Goal: Information Seeking & Learning: Learn about a topic

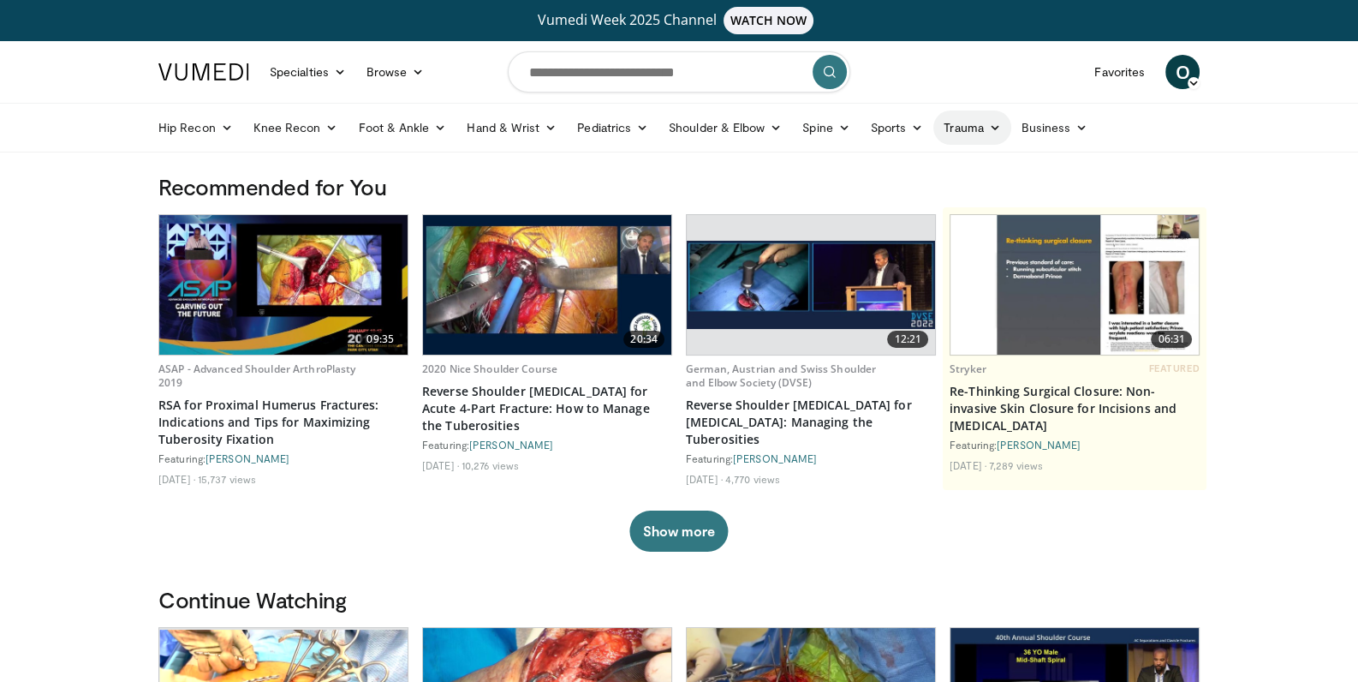
click at [974, 127] on link "Trauma" at bounding box center [973, 127] width 78 height 34
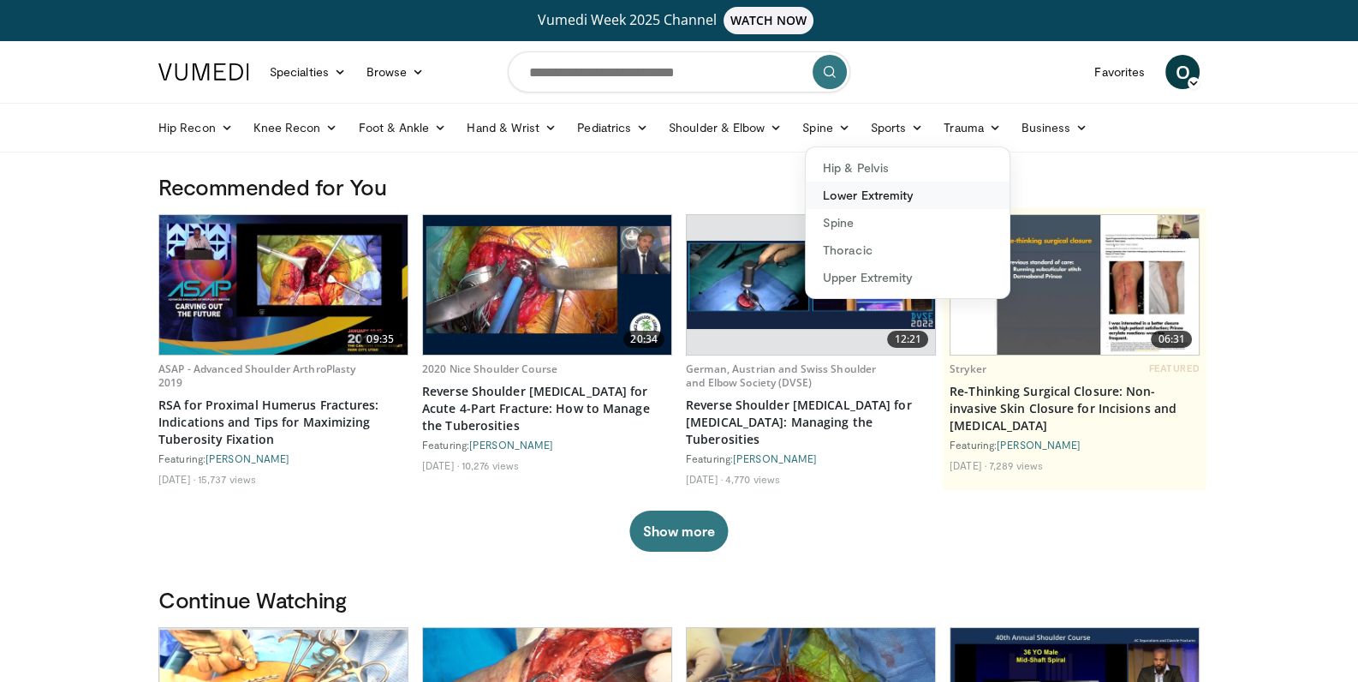
click at [881, 192] on link "Lower Extremity" at bounding box center [908, 195] width 204 height 27
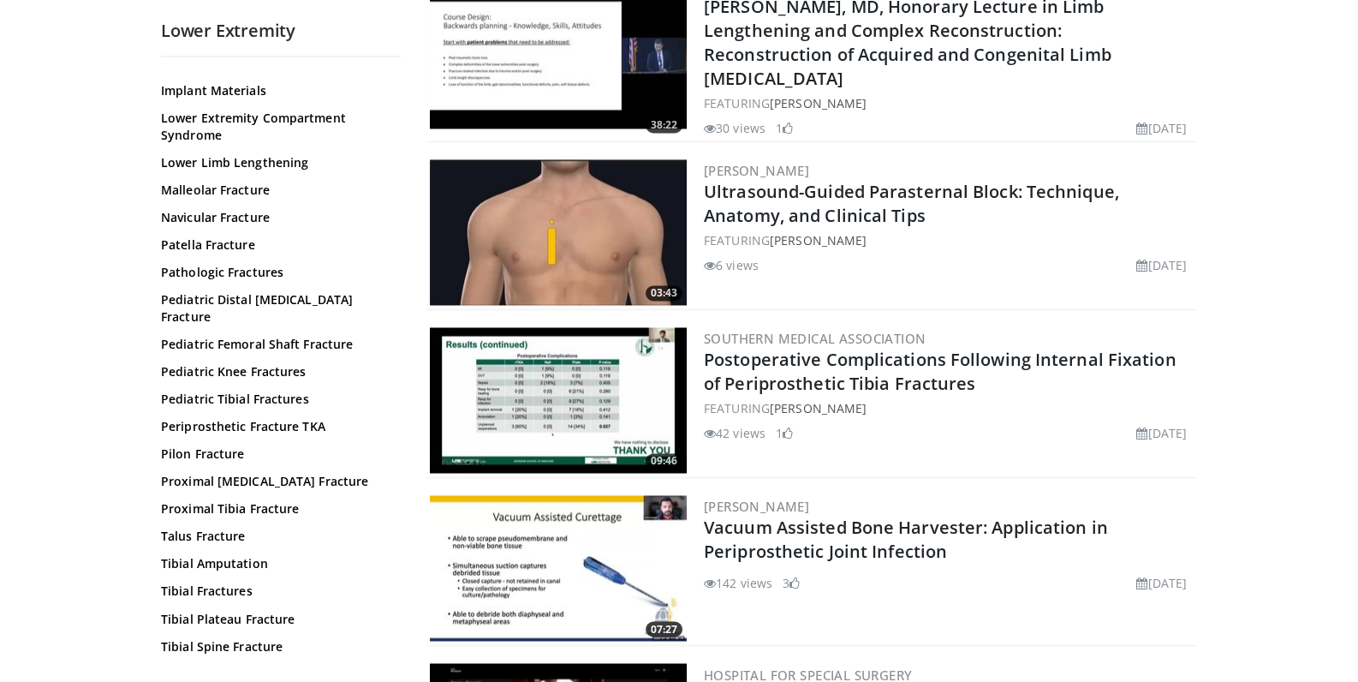
scroll to position [3508, 0]
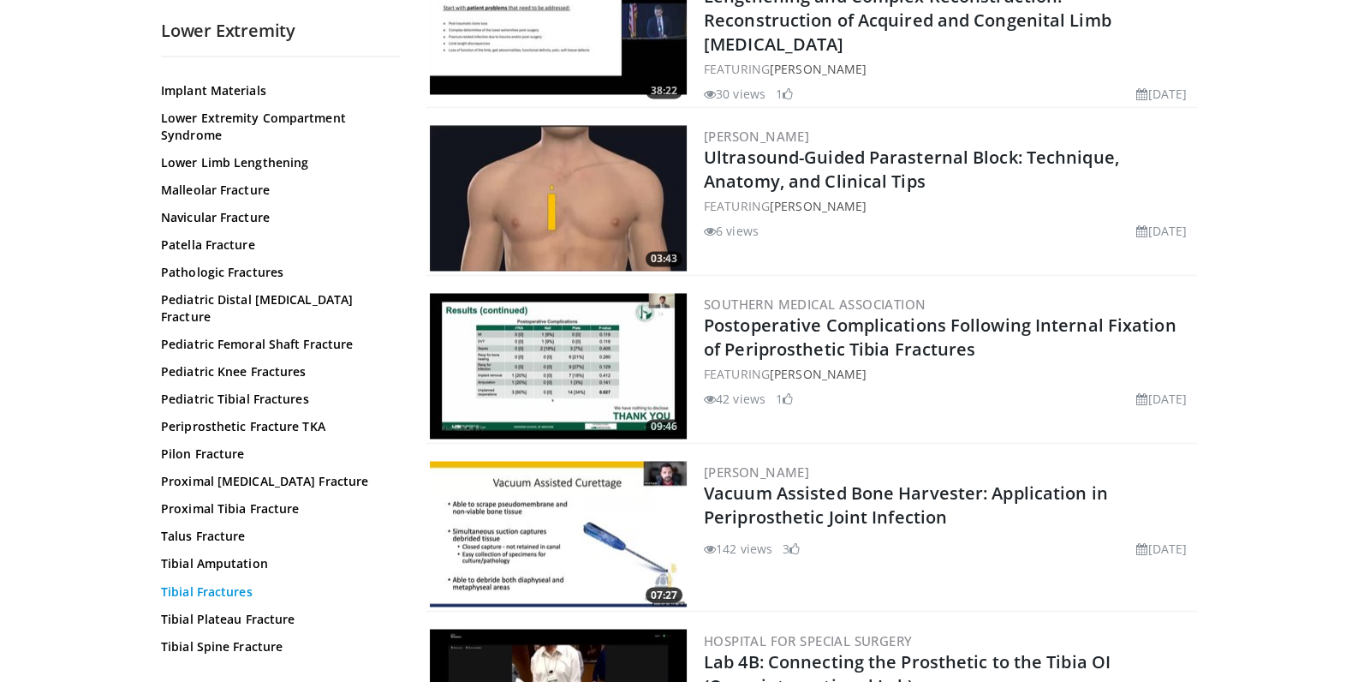
click at [233, 582] on link "Tibial Fractures" at bounding box center [276, 590] width 231 height 17
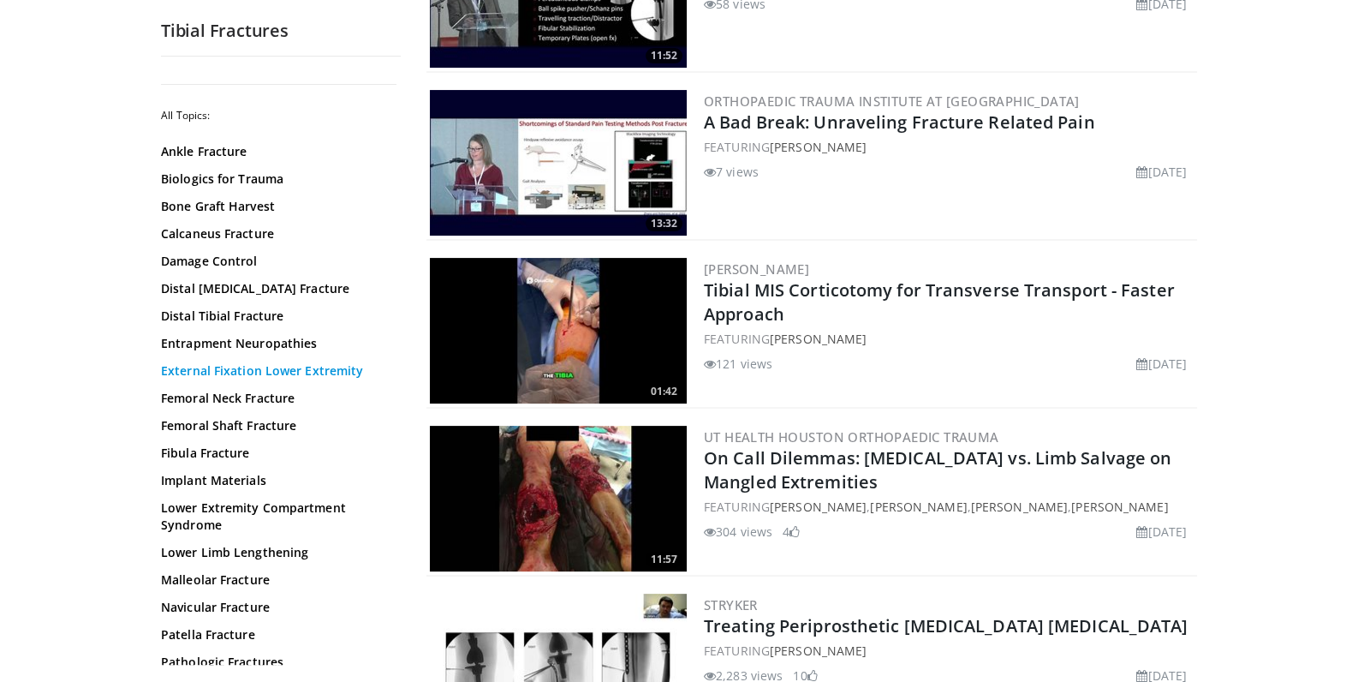
scroll to position [540, 0]
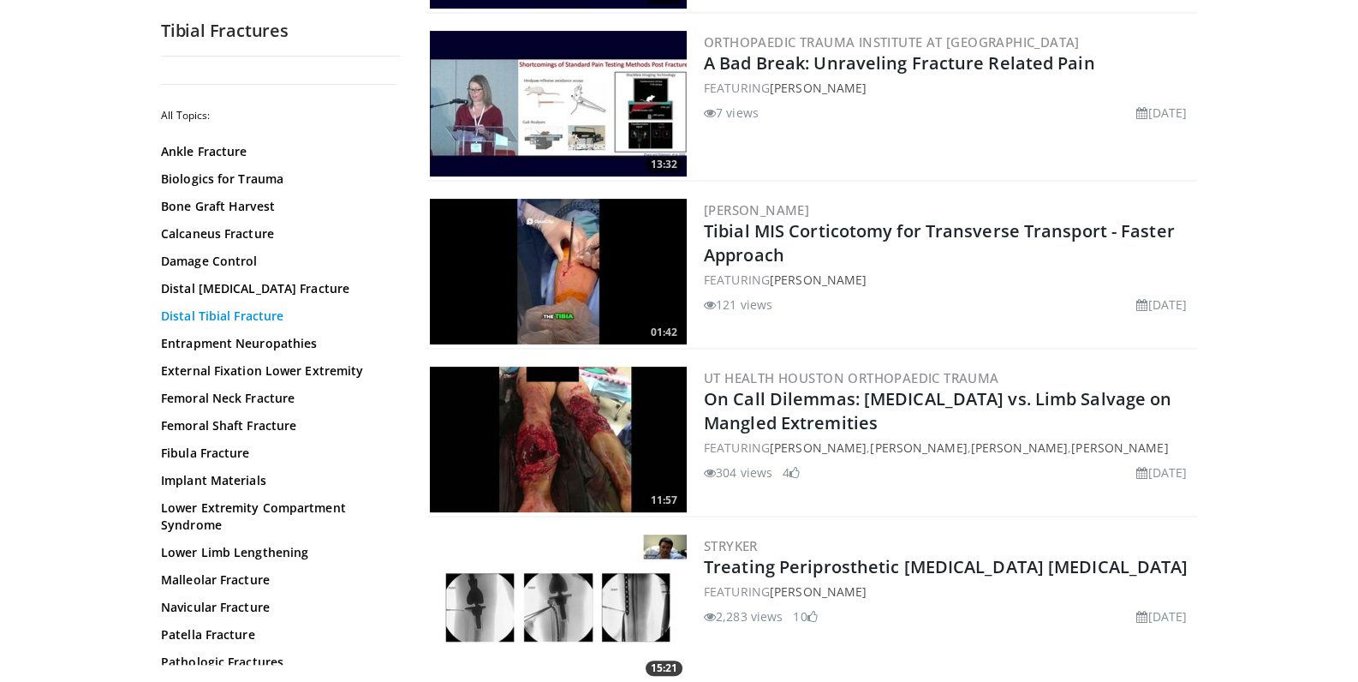
click at [226, 315] on link "Distal Tibial Fracture" at bounding box center [276, 315] width 231 height 17
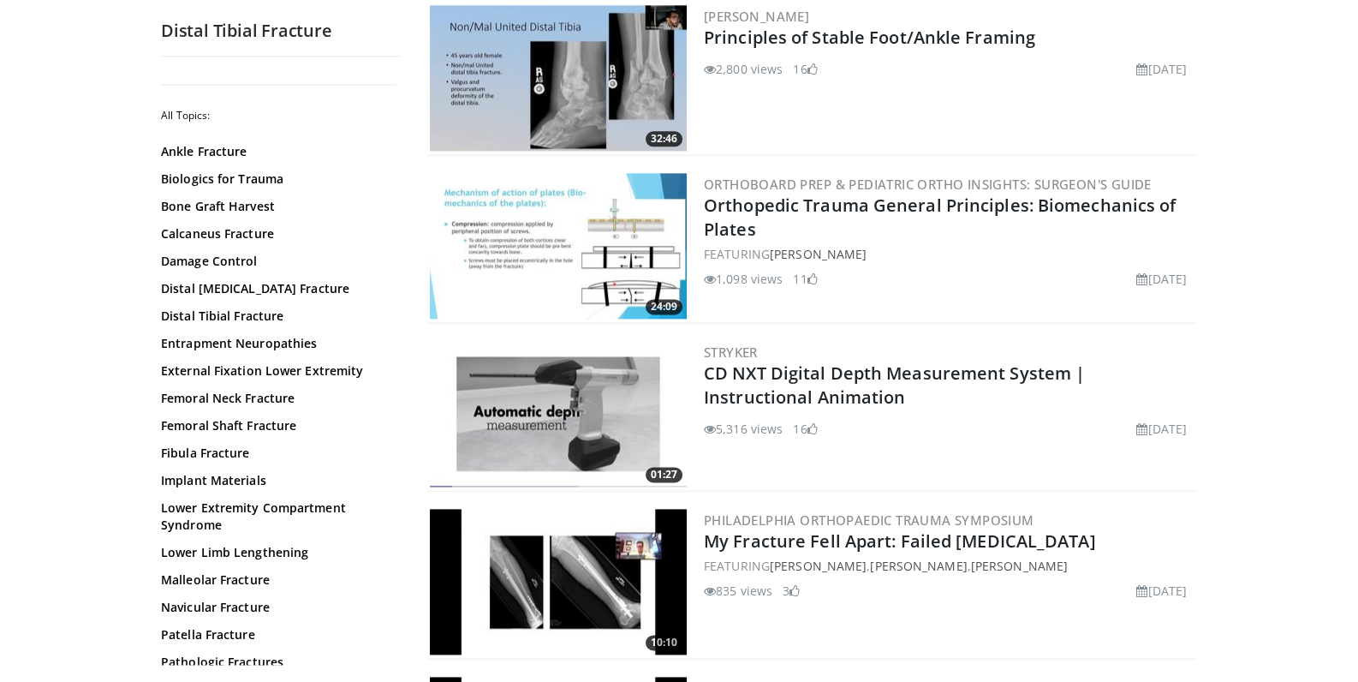
scroll to position [2788, 0]
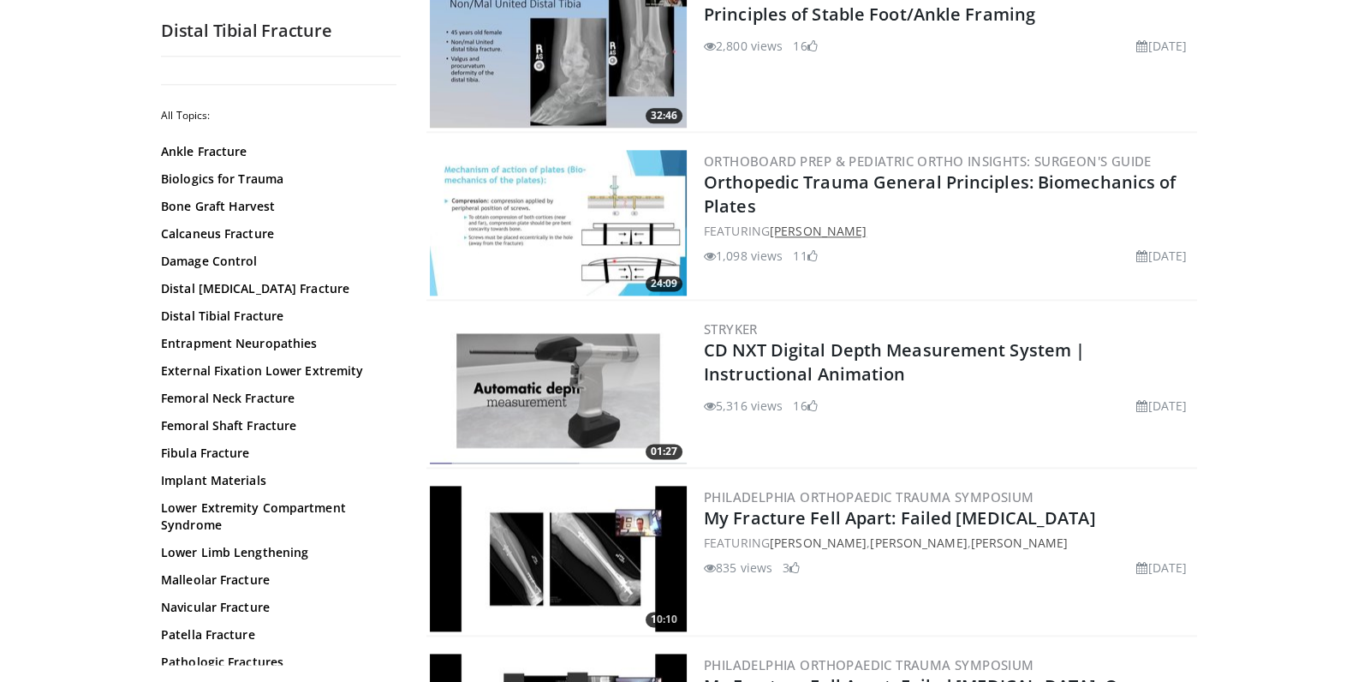
drag, startPoint x: 718, startPoint y: 210, endPoint x: 869, endPoint y: 207, distance: 151.6
click at [869, 222] on div "FEATURING Amr Abdelgawad" at bounding box center [949, 231] width 490 height 18
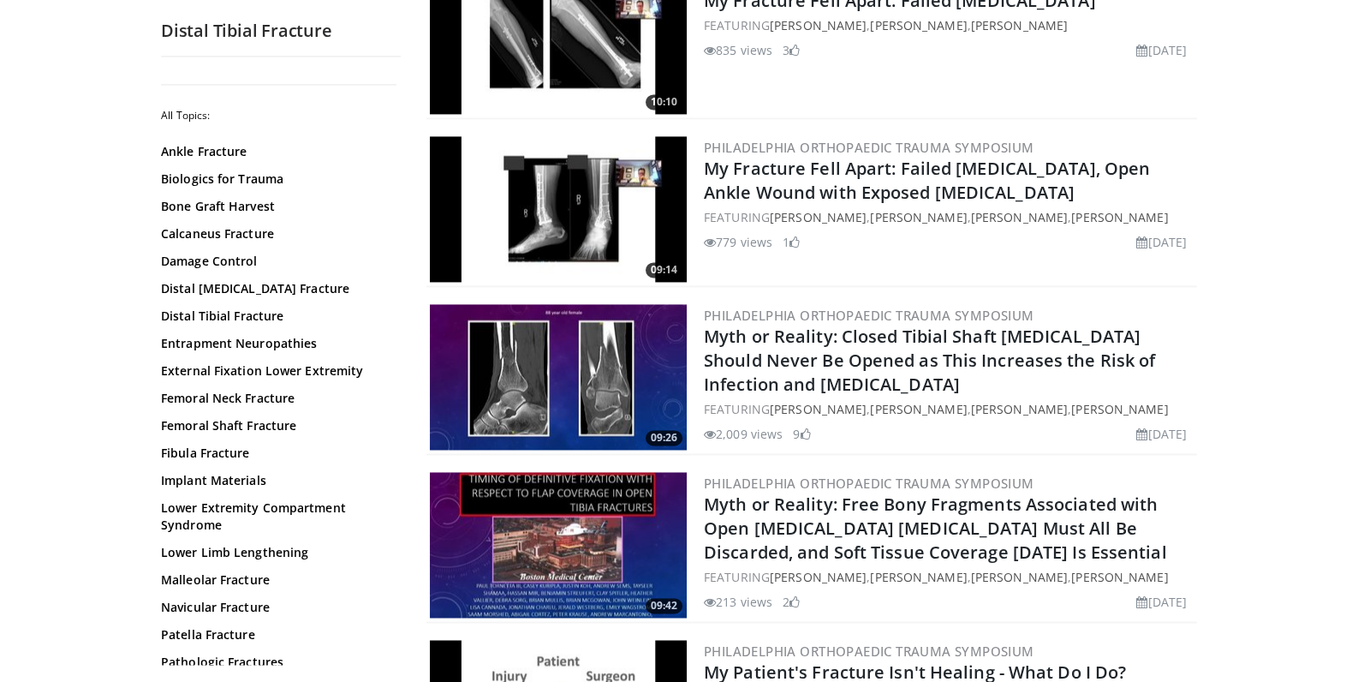
scroll to position [3328, 0]
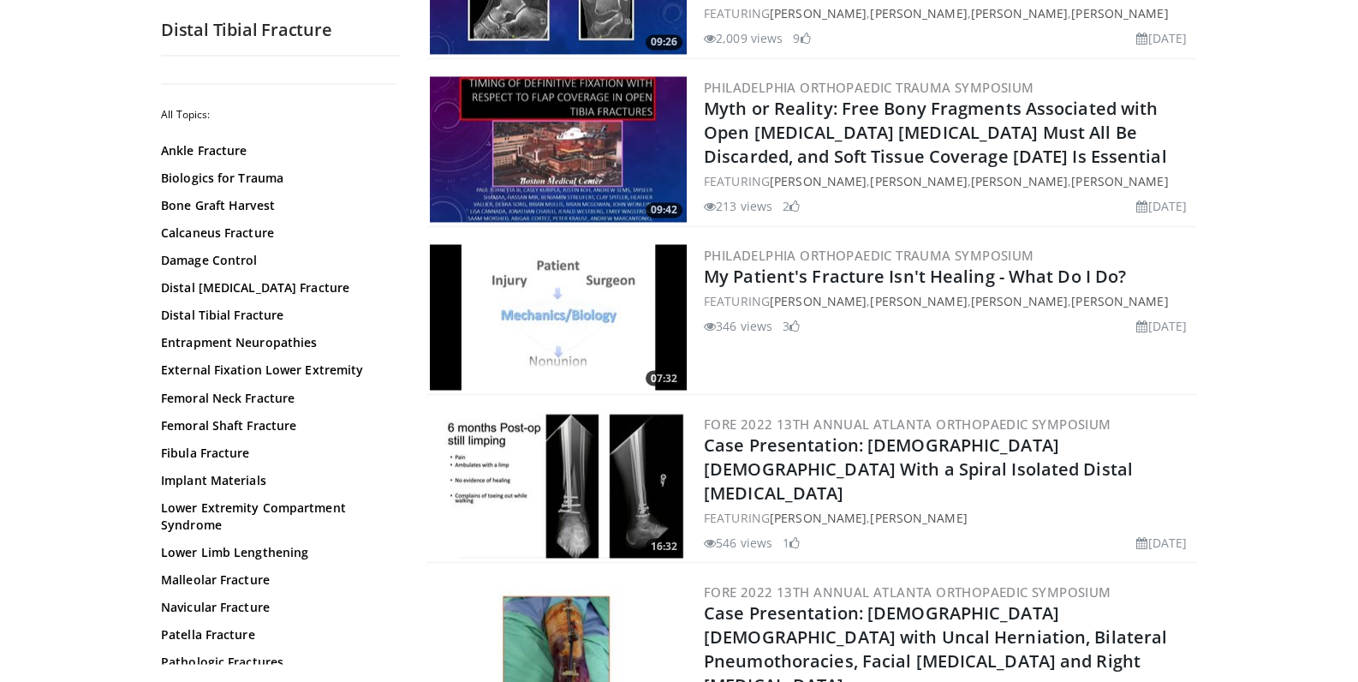
scroll to position [3954, 0]
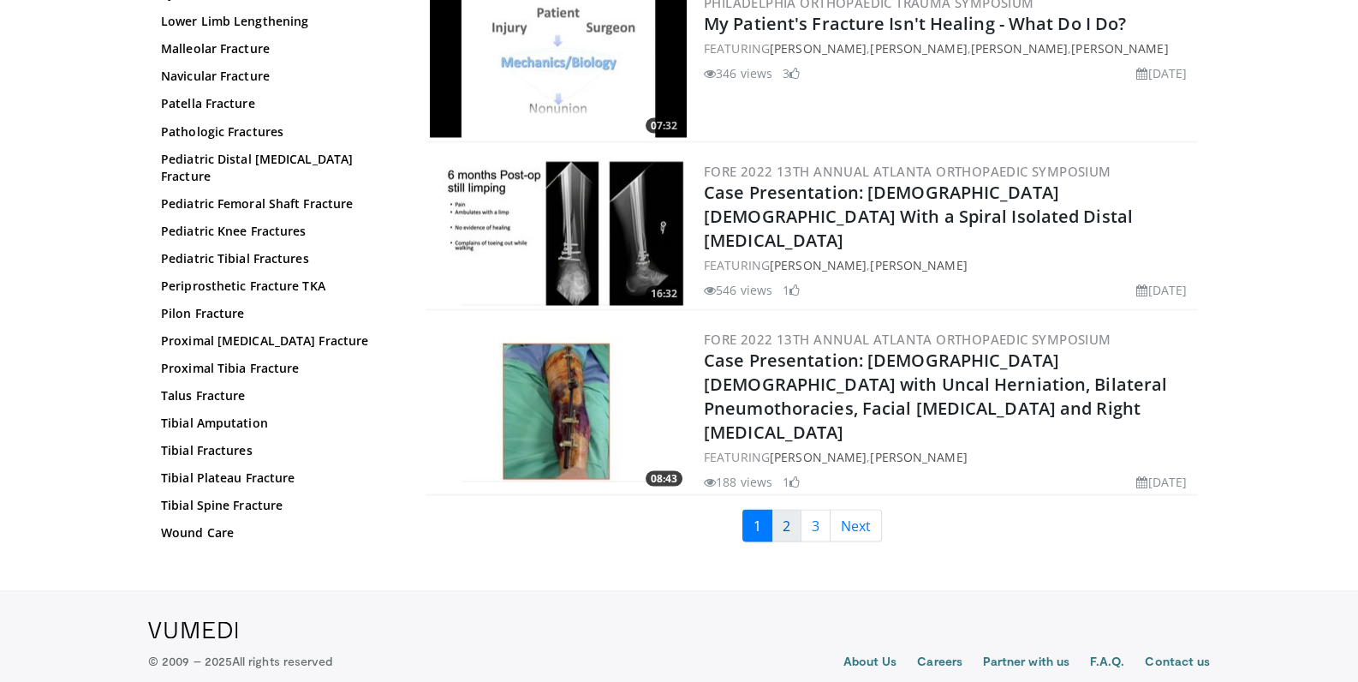
click at [793, 509] on link "2" at bounding box center [787, 525] width 30 height 33
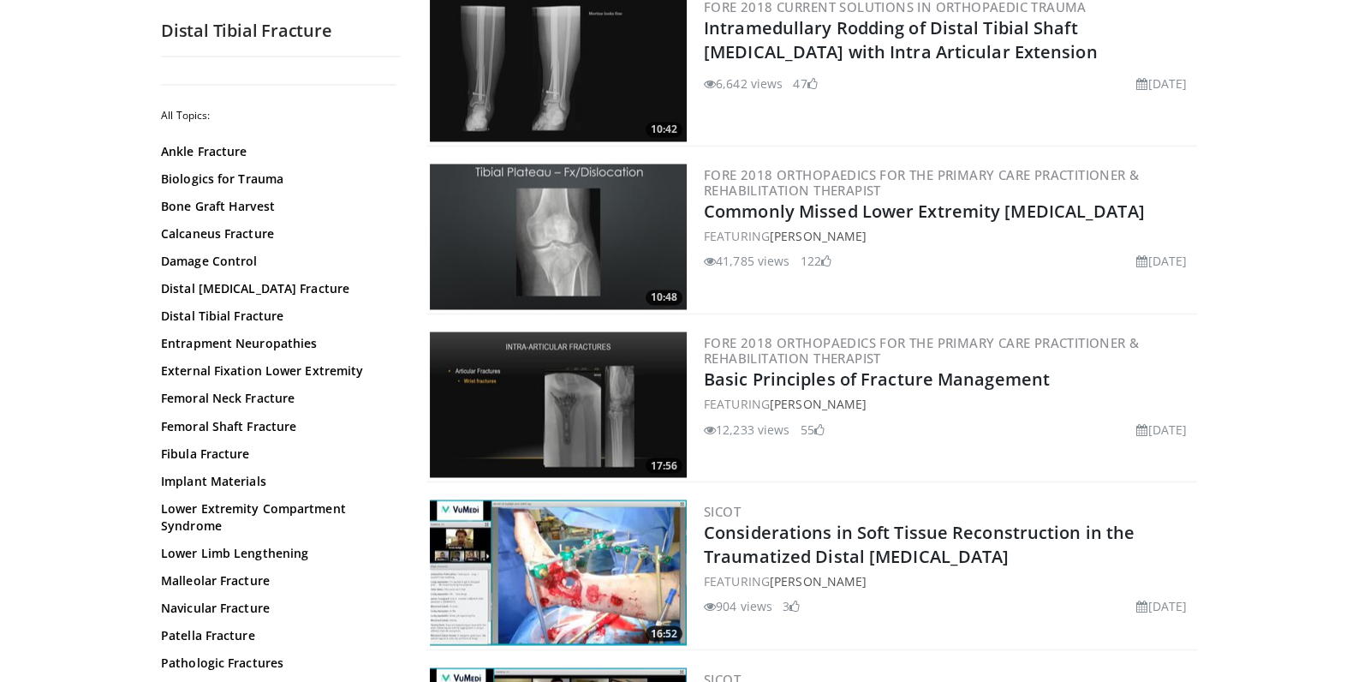
scroll to position [3867, 0]
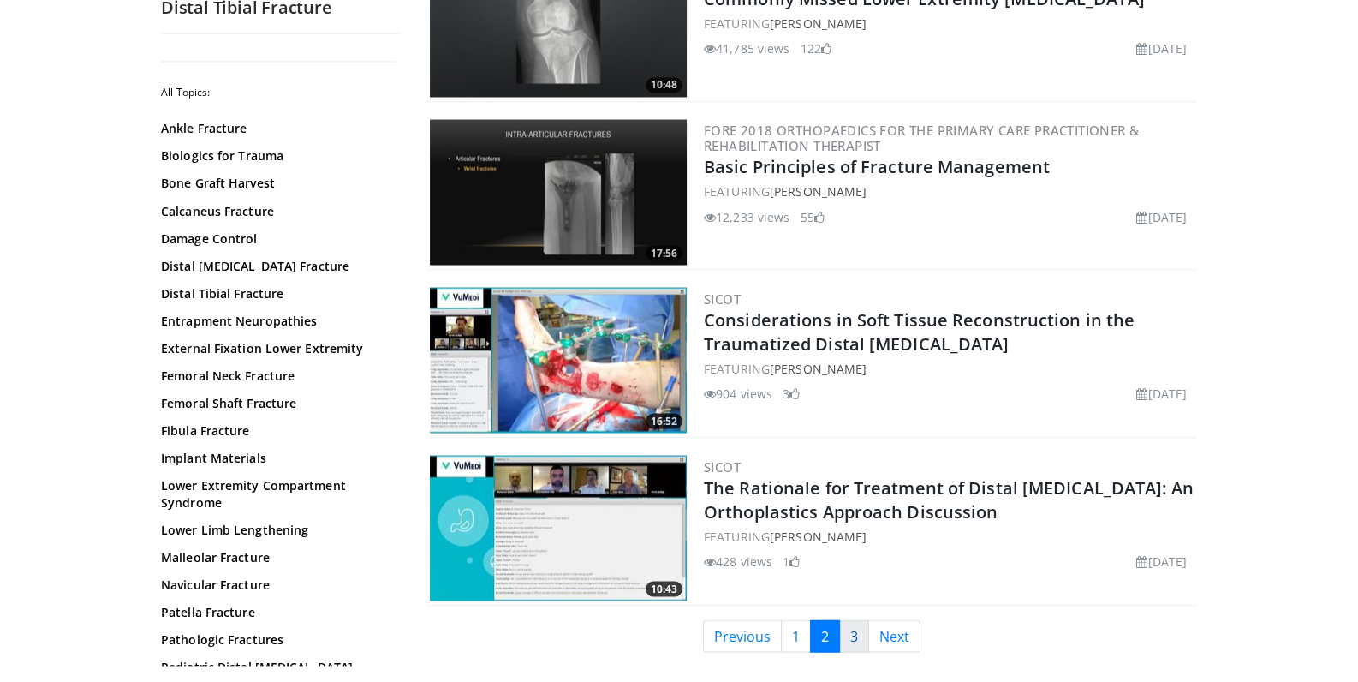
click at [859, 619] on link "3" at bounding box center [854, 635] width 30 height 33
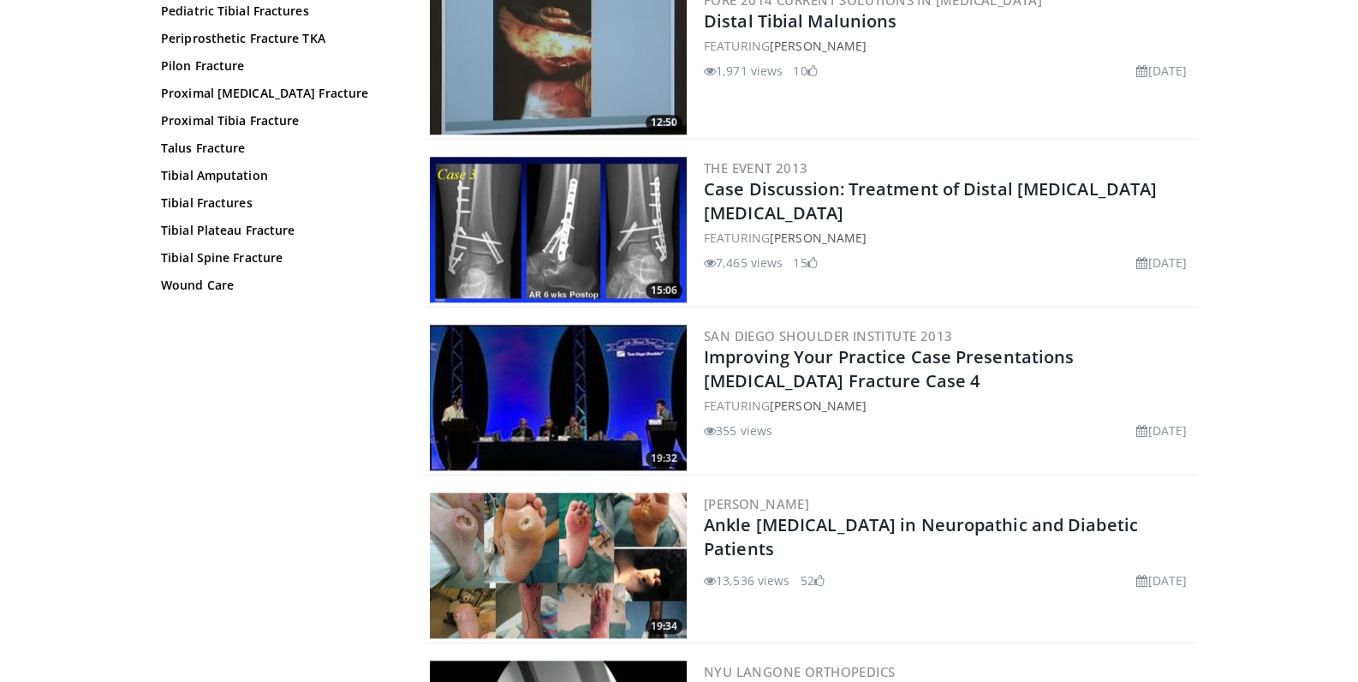
scroll to position [2248, 0]
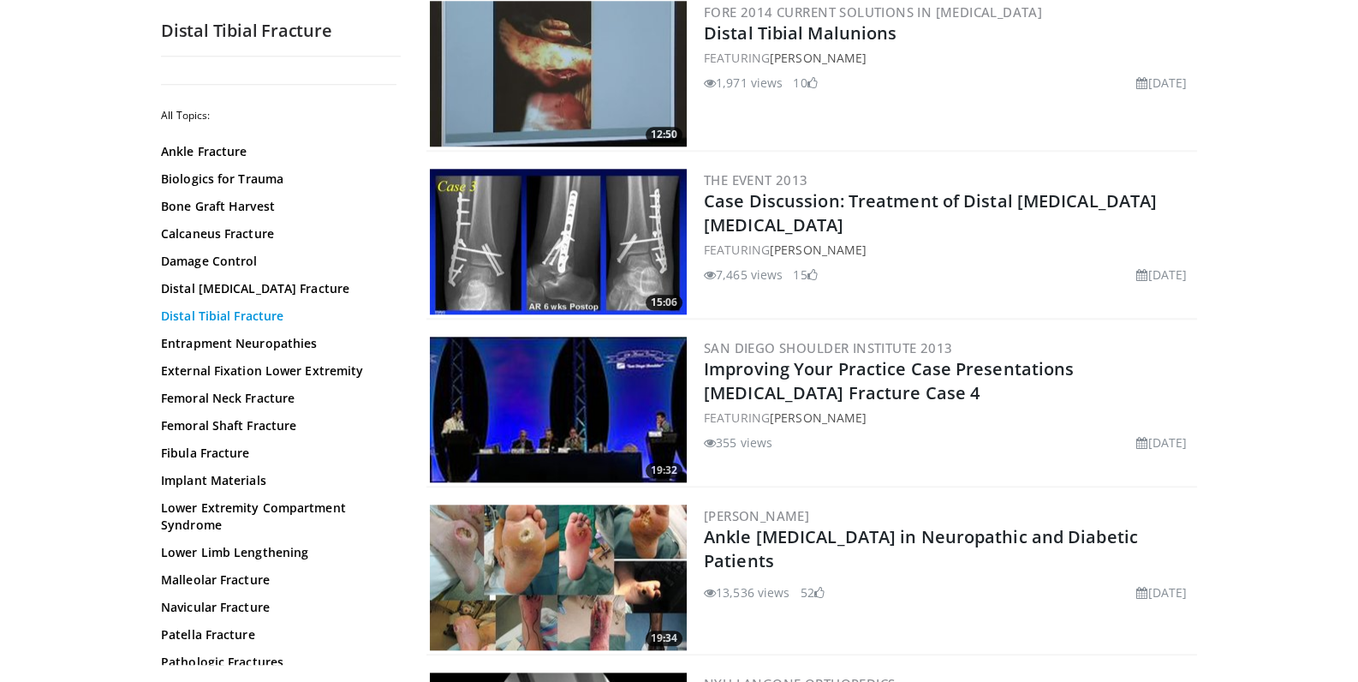
click at [247, 314] on link "Distal Tibial Fracture" at bounding box center [276, 315] width 231 height 17
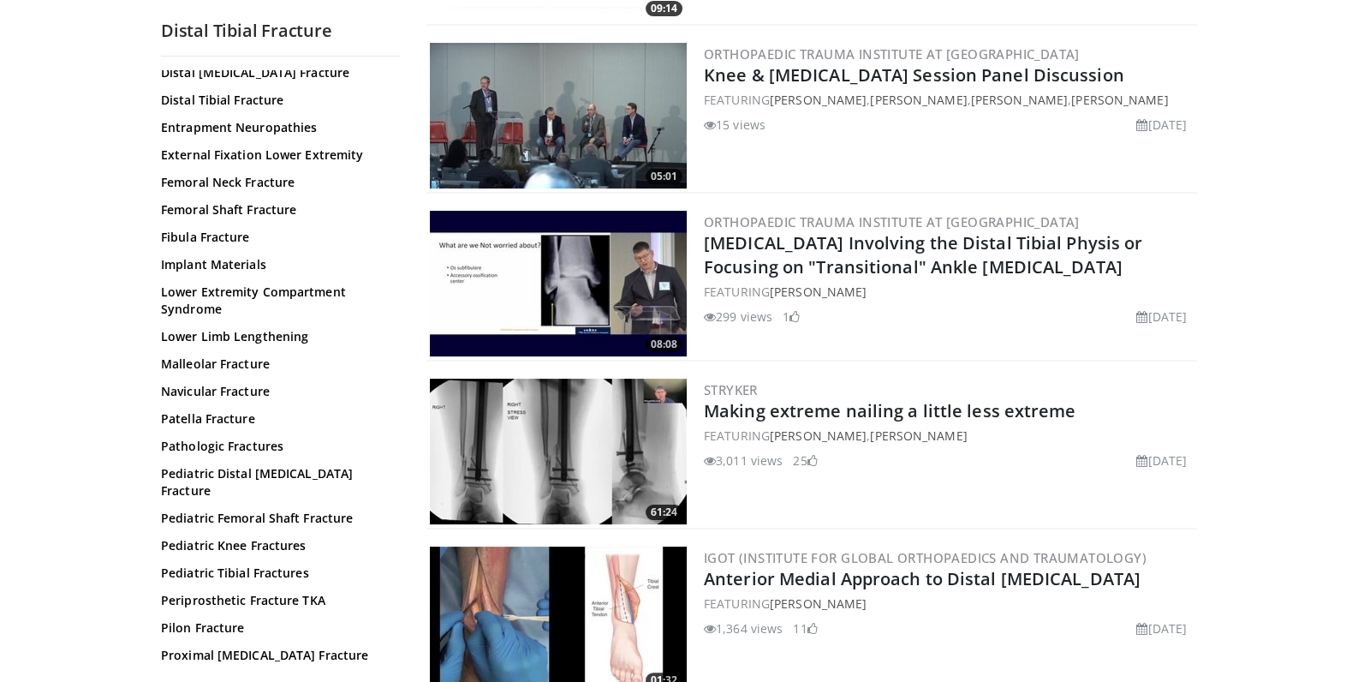
scroll to position [231, 0]
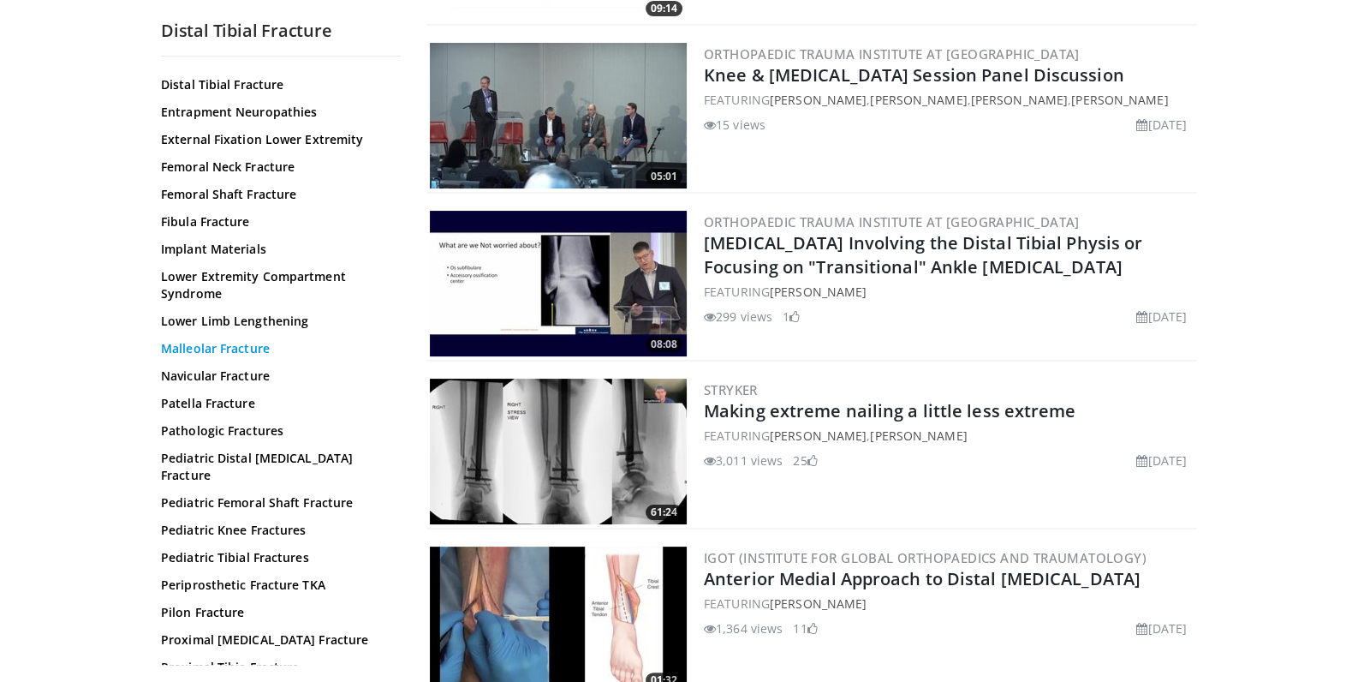
click at [237, 349] on link "Malleolar Fracture" at bounding box center [276, 348] width 231 height 17
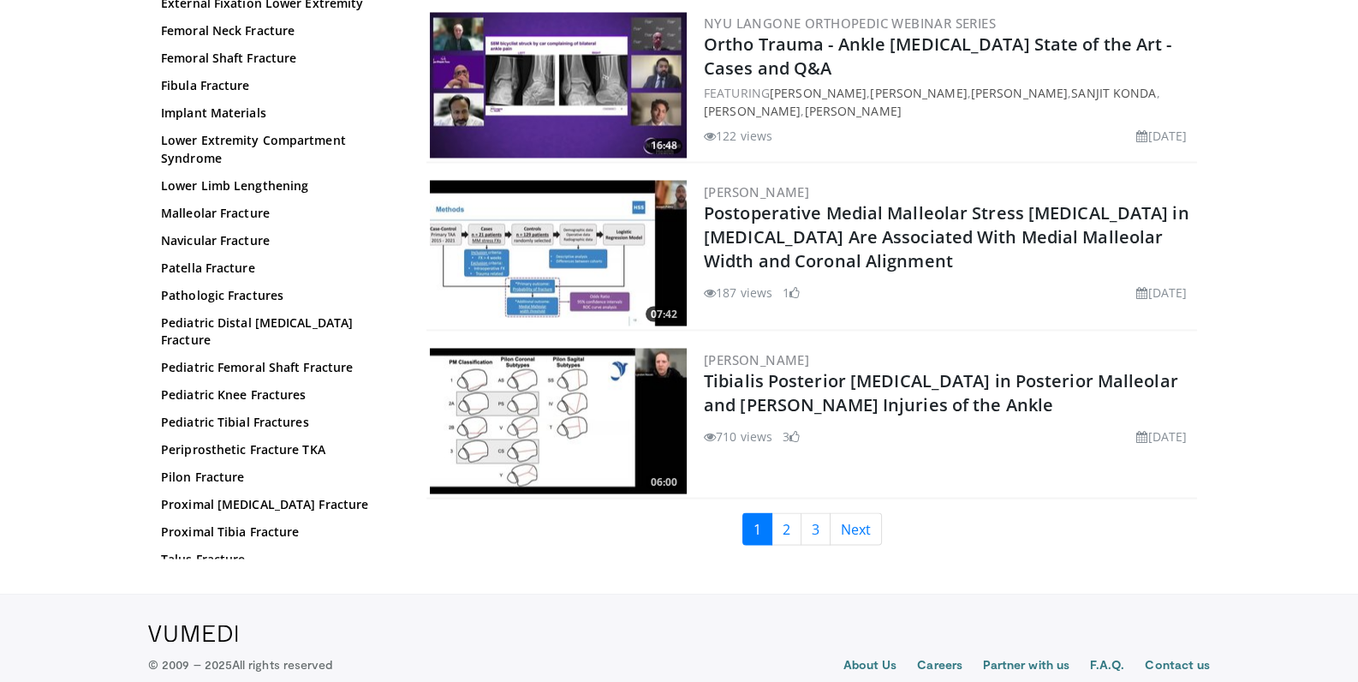
scroll to position [3954, 0]
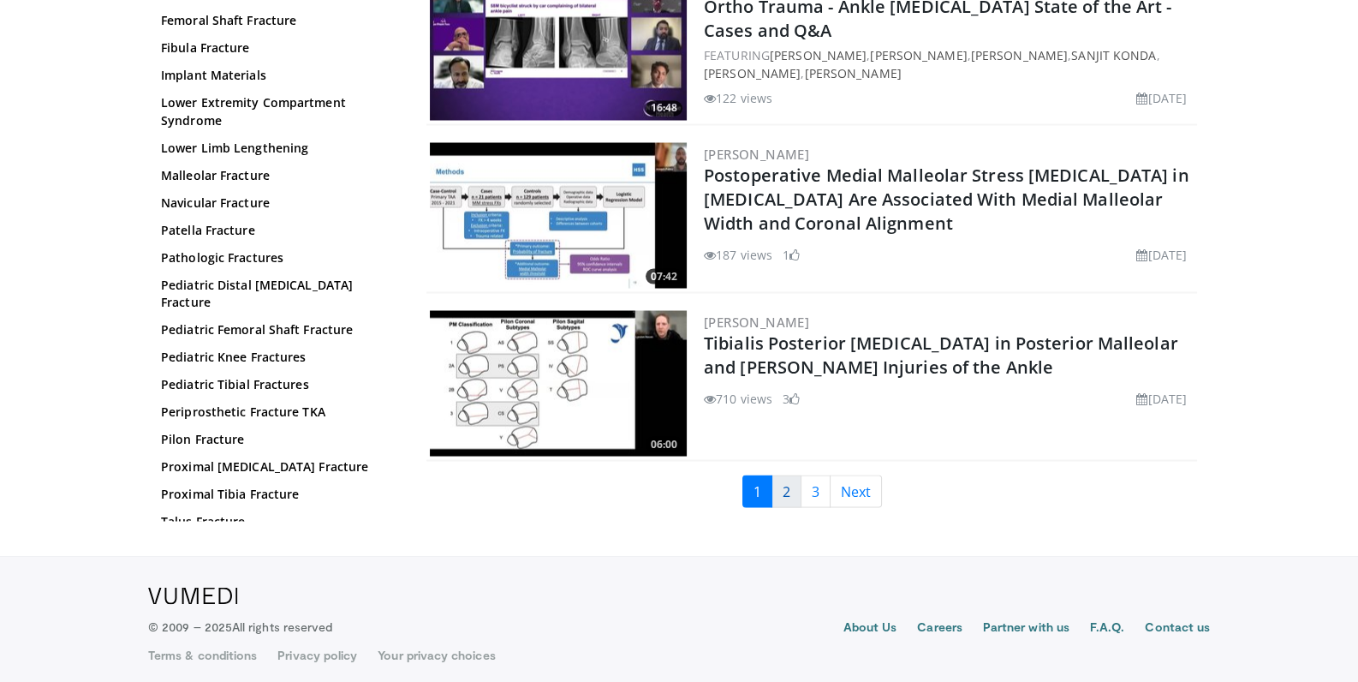
click at [795, 486] on link "2" at bounding box center [787, 491] width 30 height 33
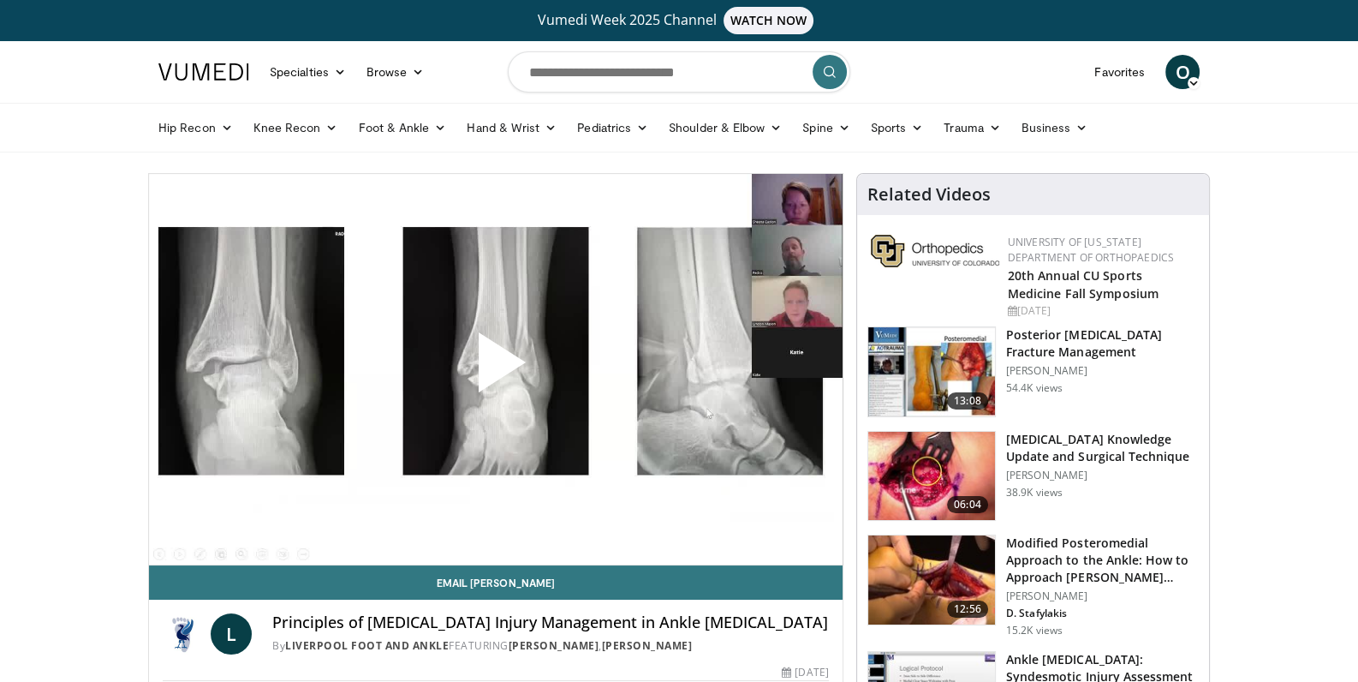
click at [496, 369] on span "Video Player" at bounding box center [496, 369] width 0 height 0
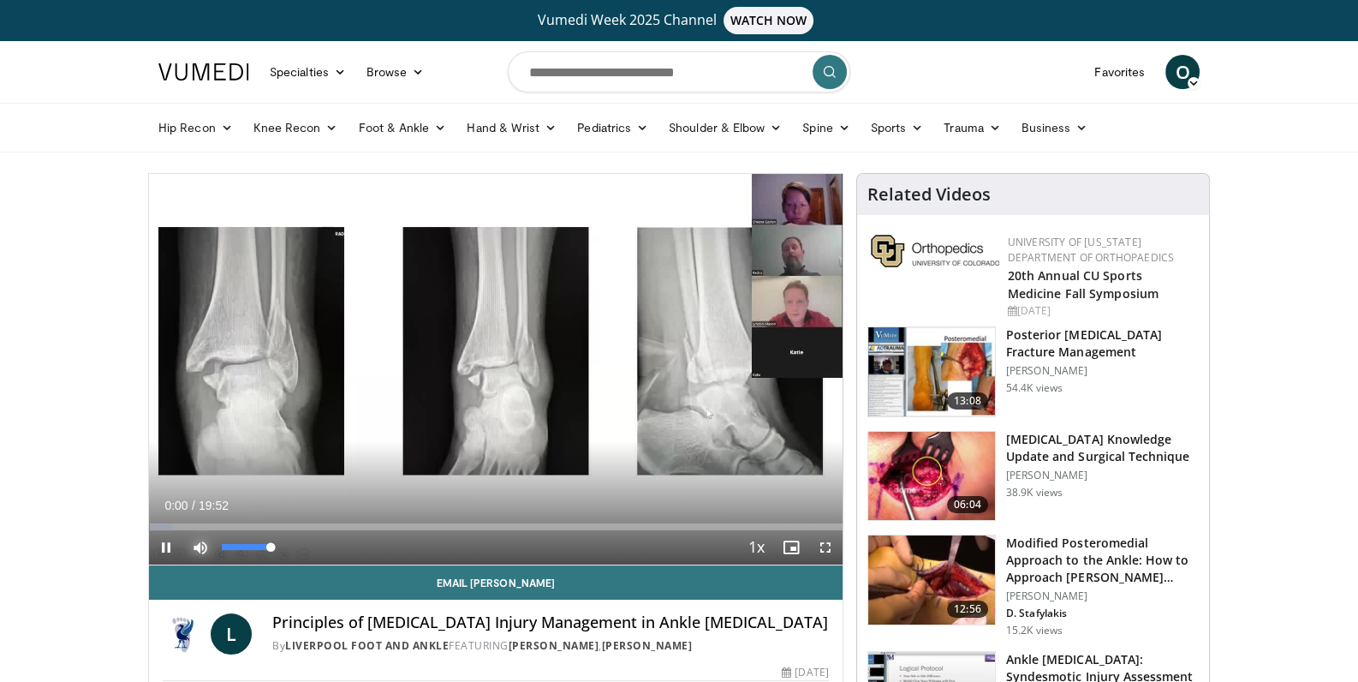
click at [212, 549] on span "Video Player" at bounding box center [200, 547] width 34 height 34
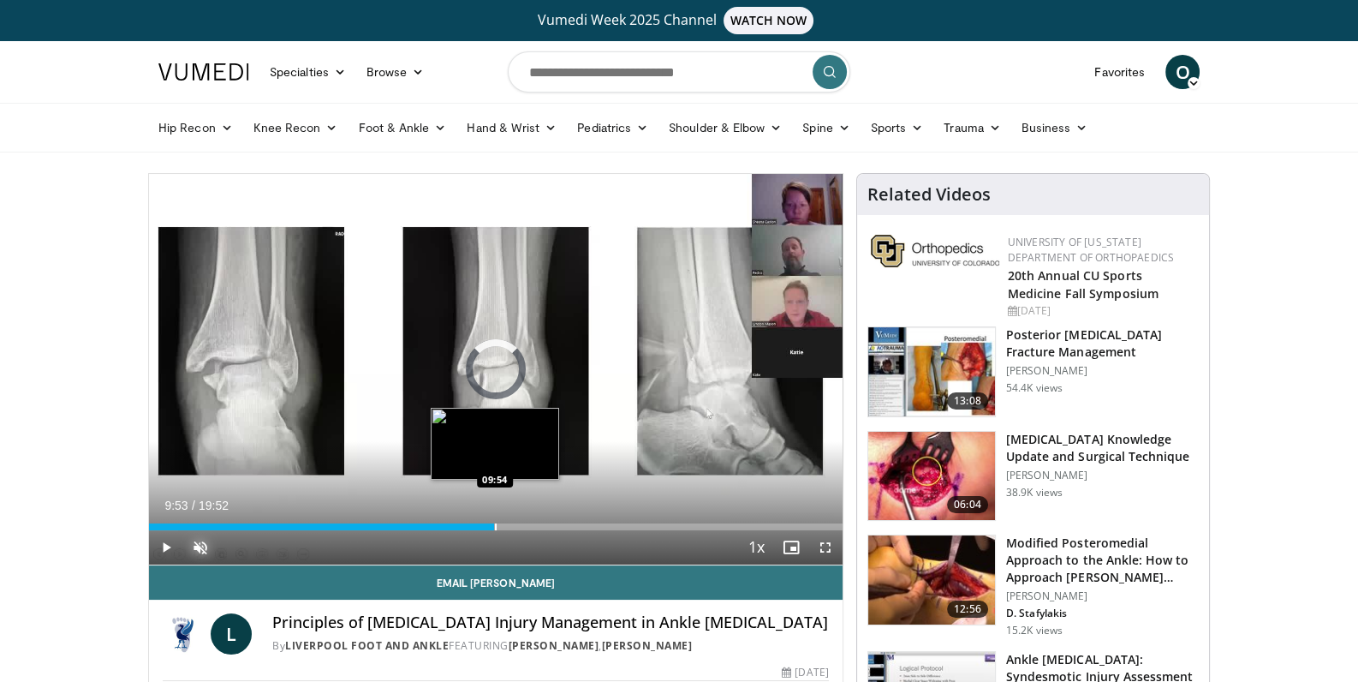
click at [494, 525] on div "Loaded : 4.18% 09:53 09:54" at bounding box center [496, 526] width 694 height 7
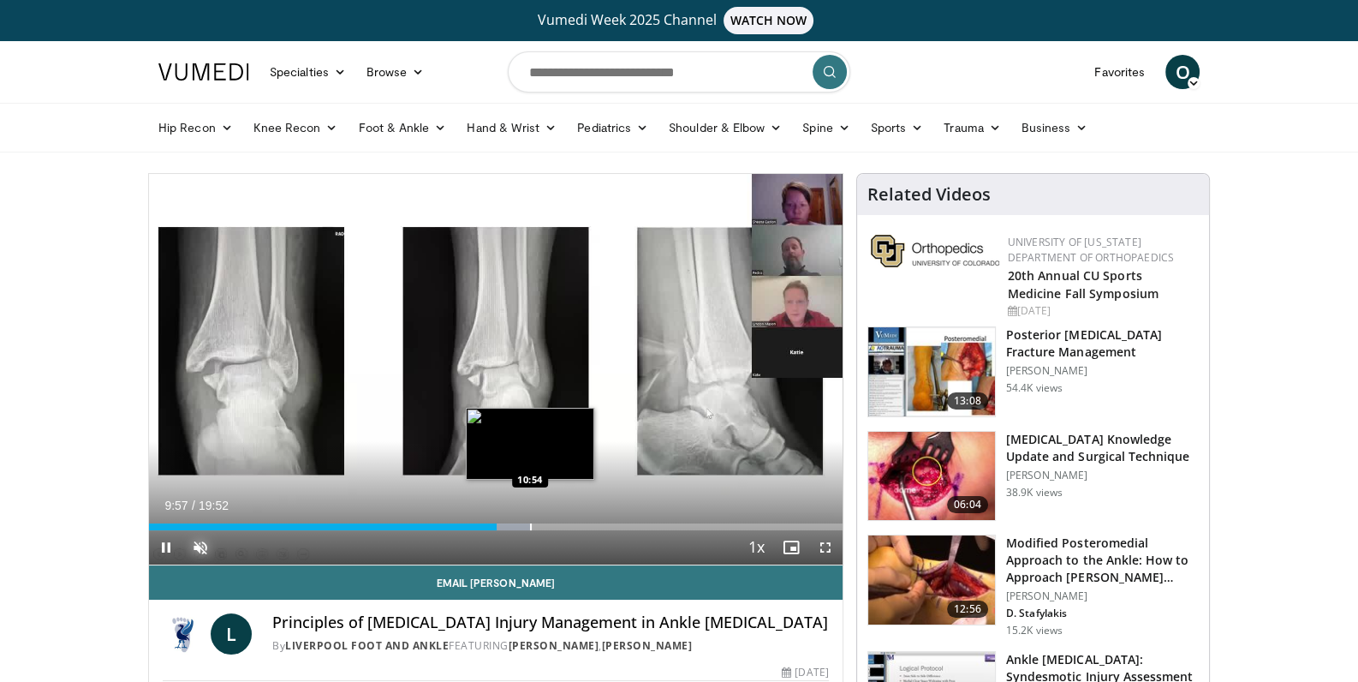
click at [529, 525] on div "Loaded : 55.27% 09:58 10:54" at bounding box center [496, 526] width 694 height 7
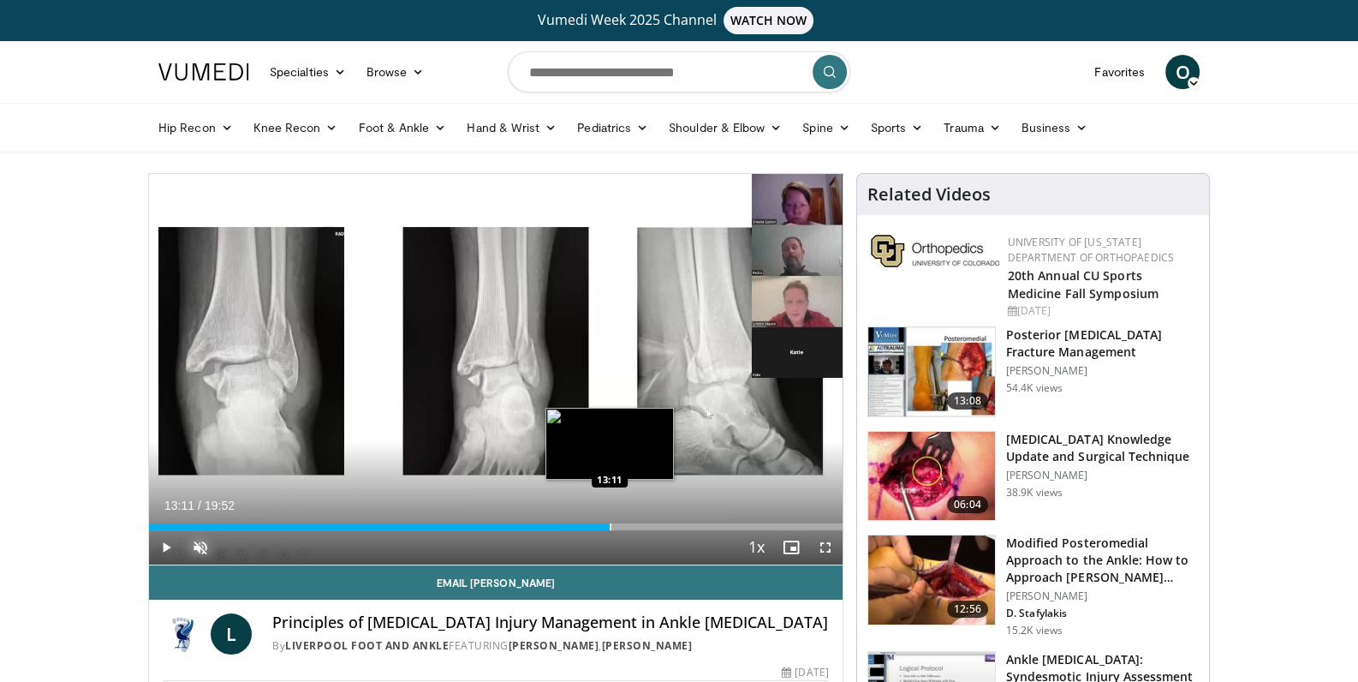
click at [610, 525] on div "Loaded : 59.56% 10:56 13:11" at bounding box center [496, 526] width 694 height 7
click at [645, 526] on div "Progress Bar" at bounding box center [645, 526] width 2 height 7
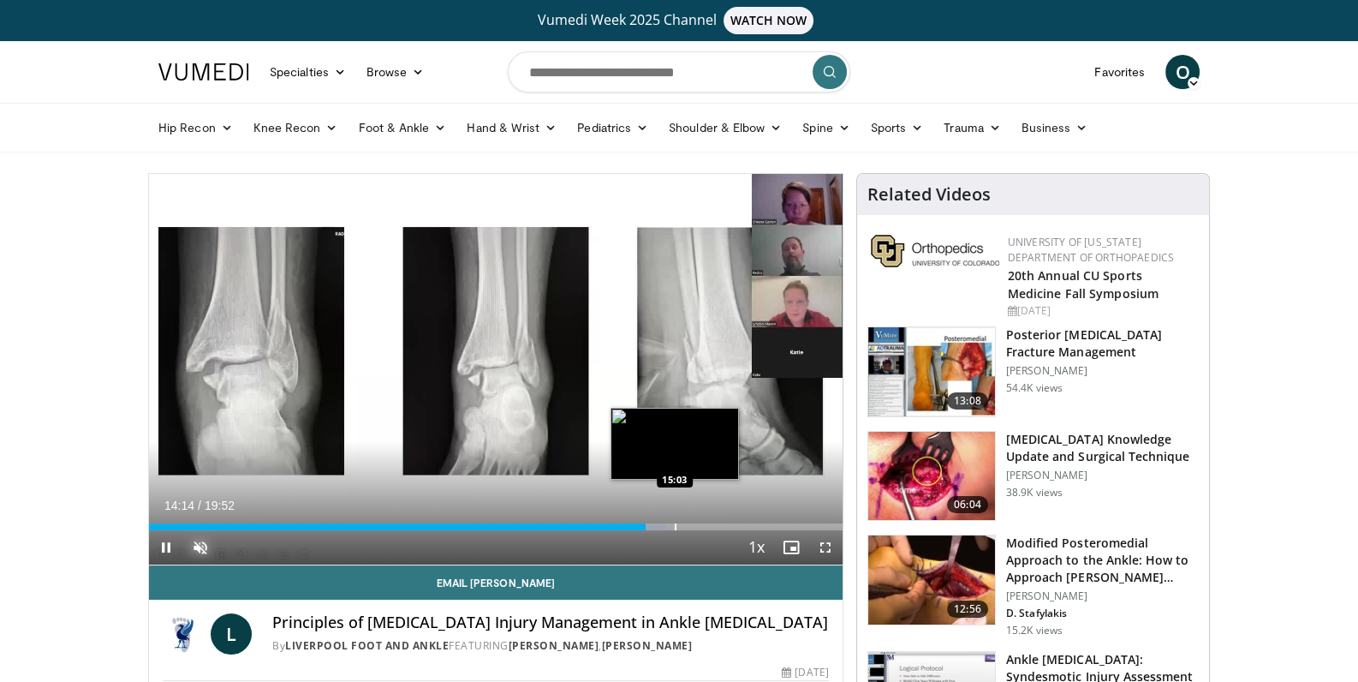
click at [676, 526] on div "Progress Bar" at bounding box center [676, 526] width 2 height 7
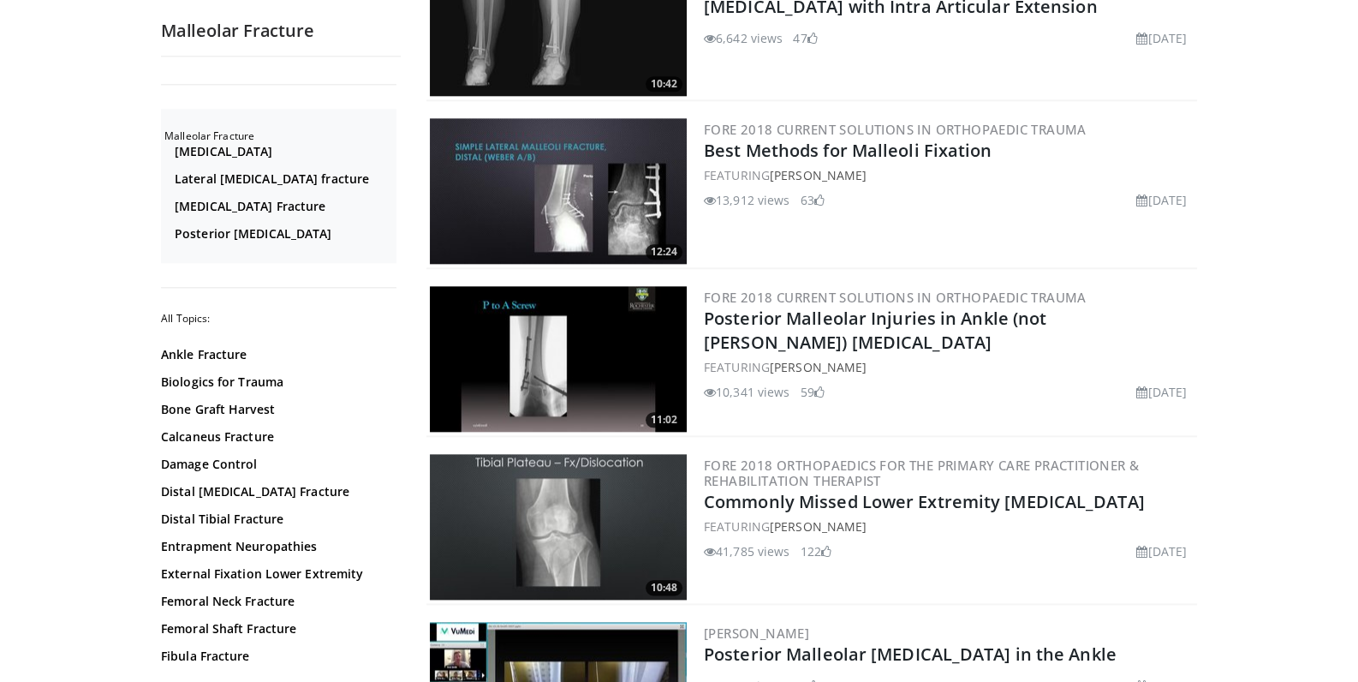
scroll to position [2518, 0]
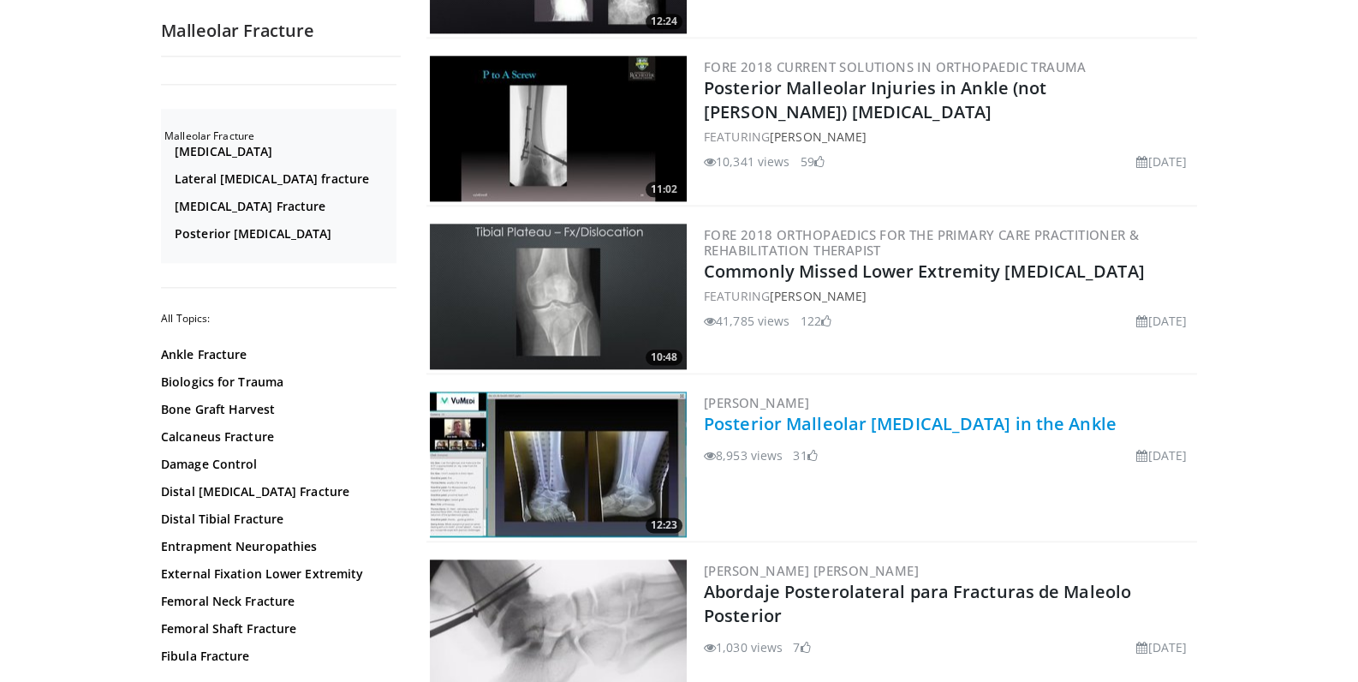
scroll to position [2788, 0]
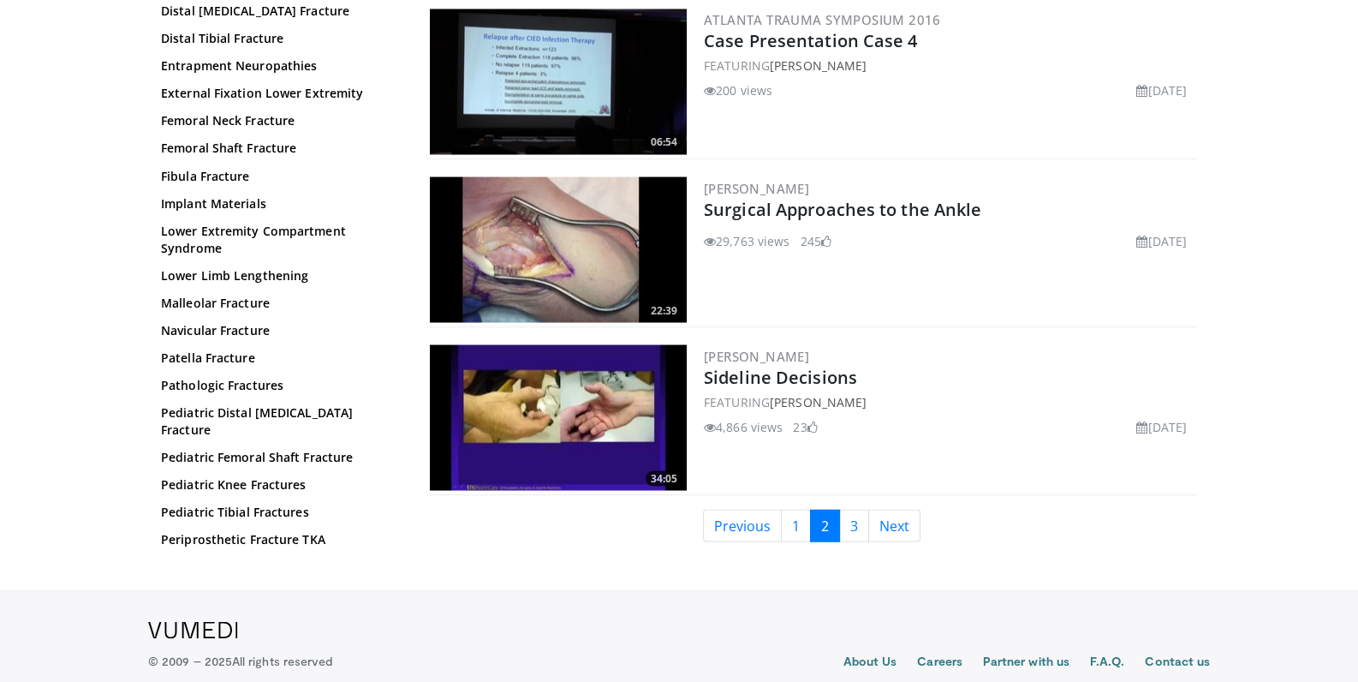
scroll to position [3954, 0]
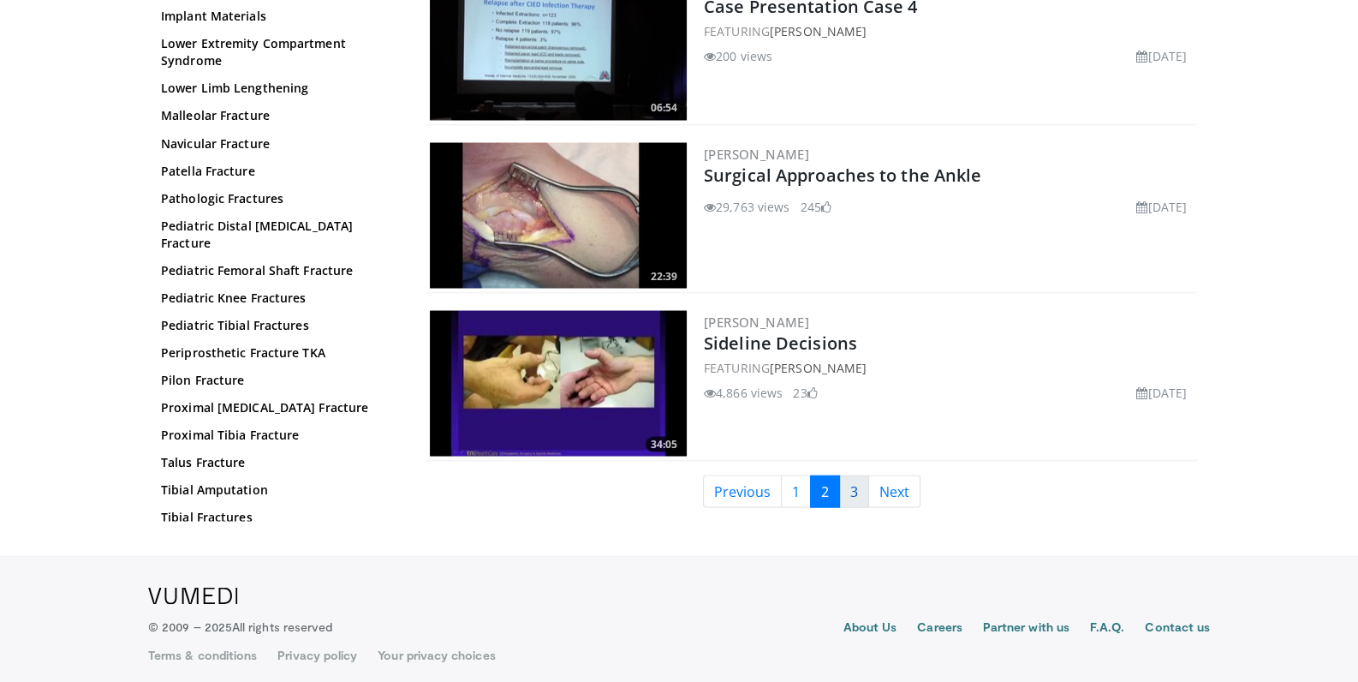
click at [858, 485] on link "3" at bounding box center [854, 491] width 30 height 33
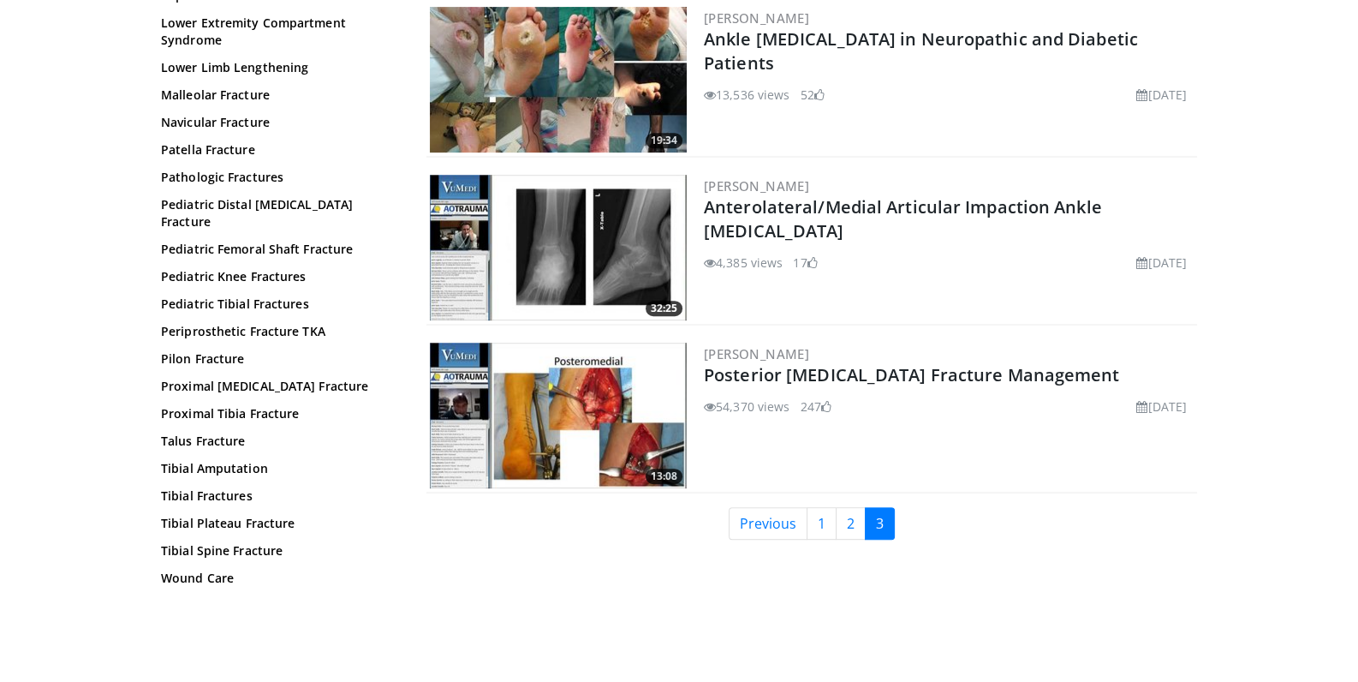
scroll to position [938, 0]
